Goal: Task Accomplishment & Management: Manage account settings

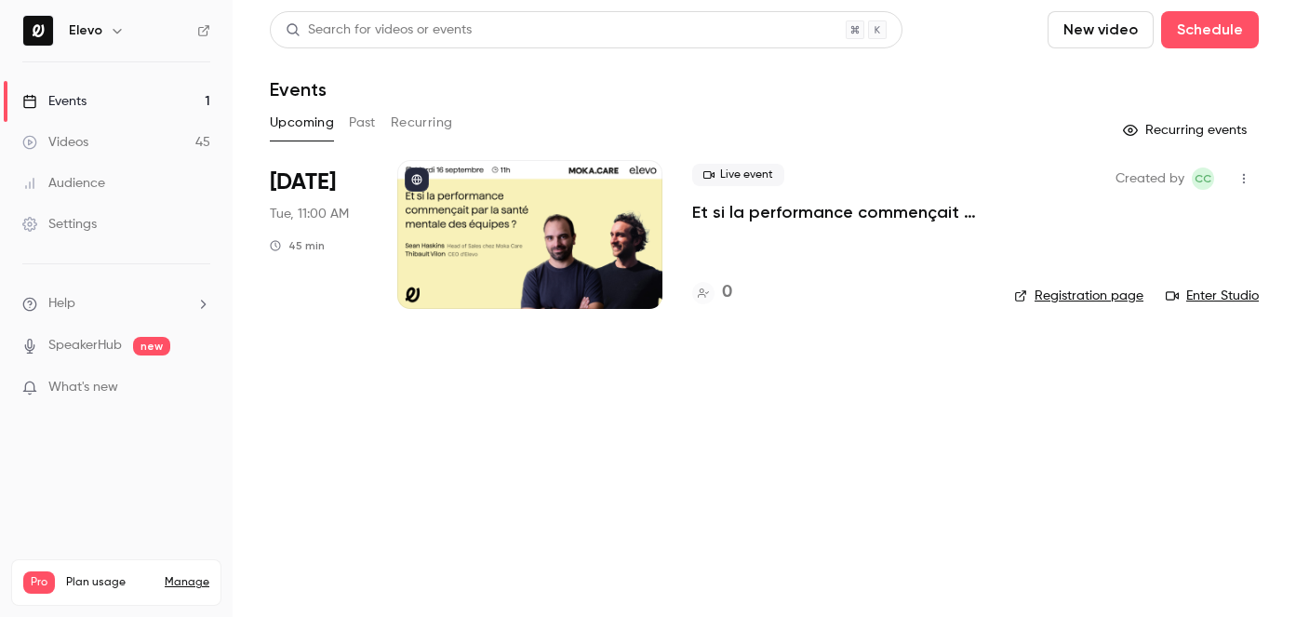
click at [788, 215] on p "Et si la performance commençait par la santé mentale des équipes ?" at bounding box center [838, 212] width 292 height 22
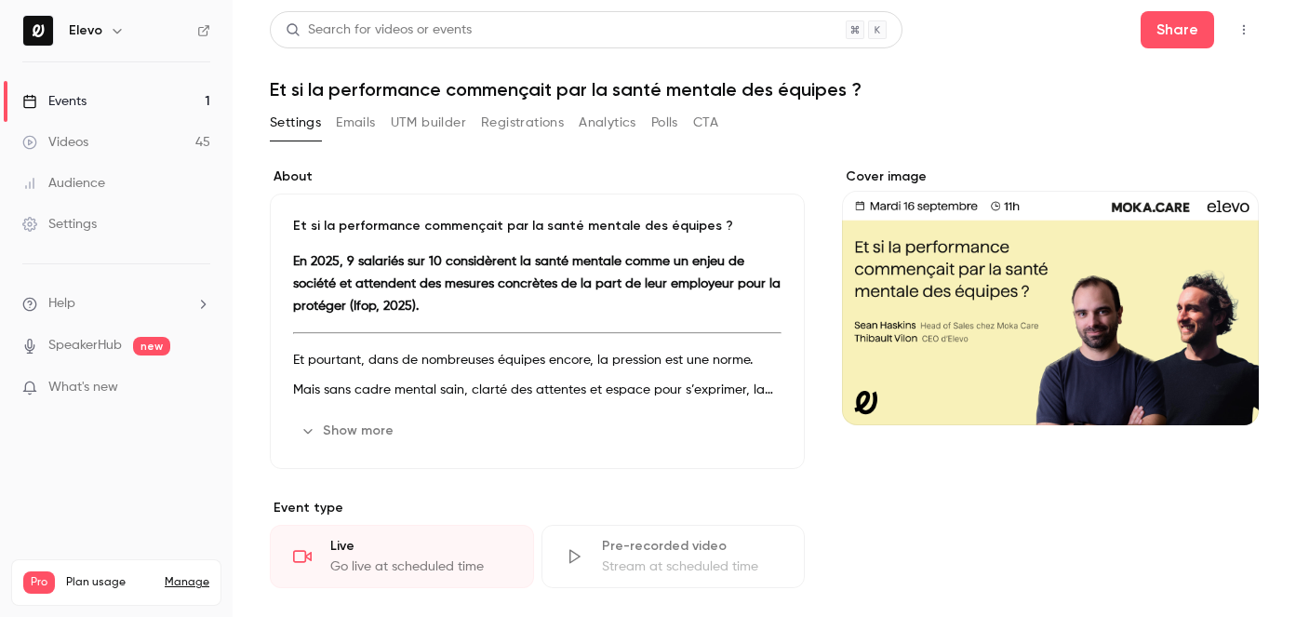
click at [521, 121] on button "Registrations" at bounding box center [522, 123] width 83 height 30
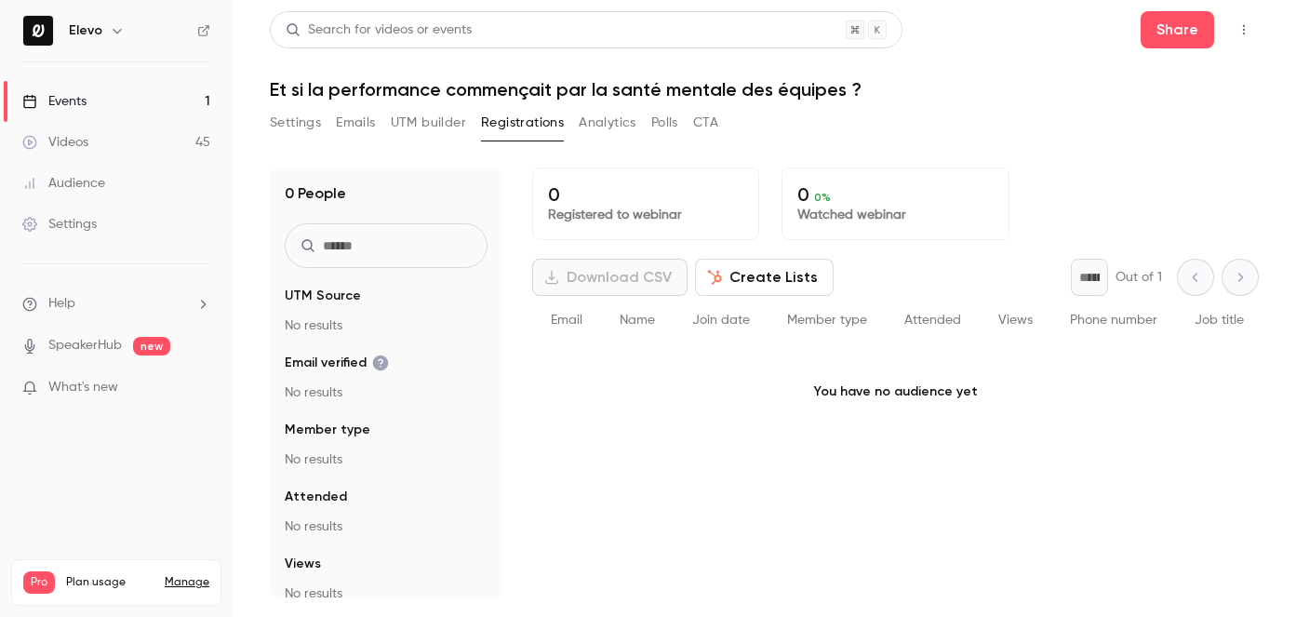
click at [352, 128] on button "Emails" at bounding box center [355, 123] width 39 height 30
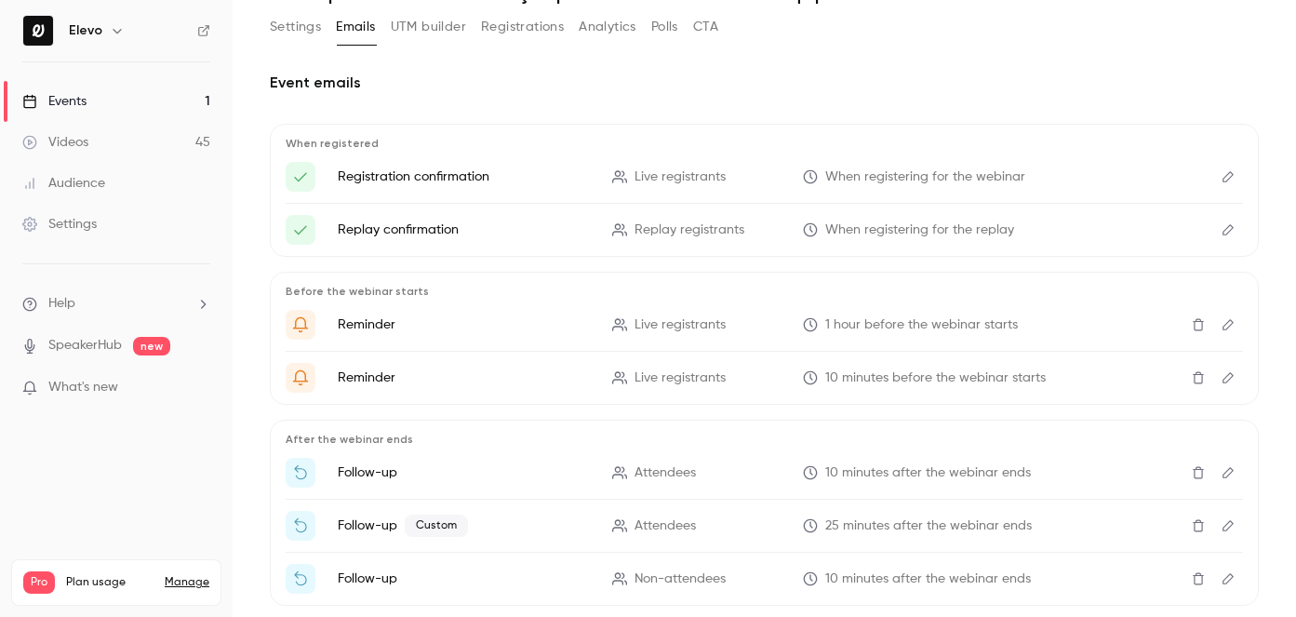
scroll to position [193, 0]
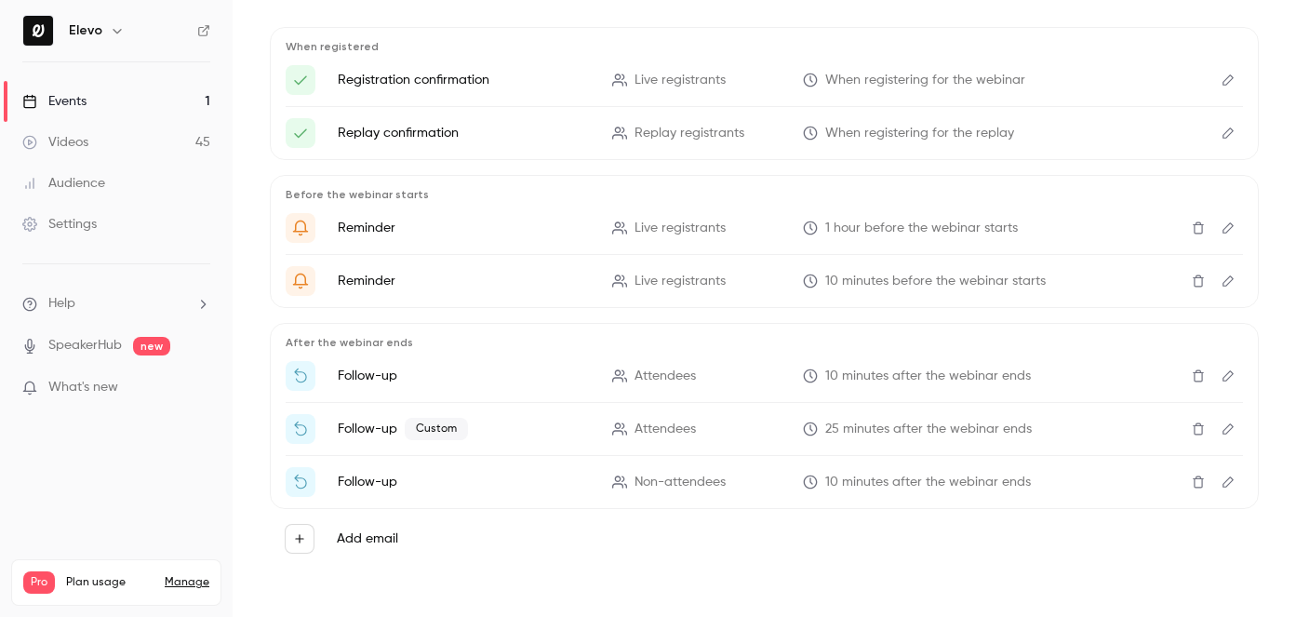
click at [67, 101] on div "Events" at bounding box center [54, 101] width 64 height 19
